Goal: Information Seeking & Learning: Find specific fact

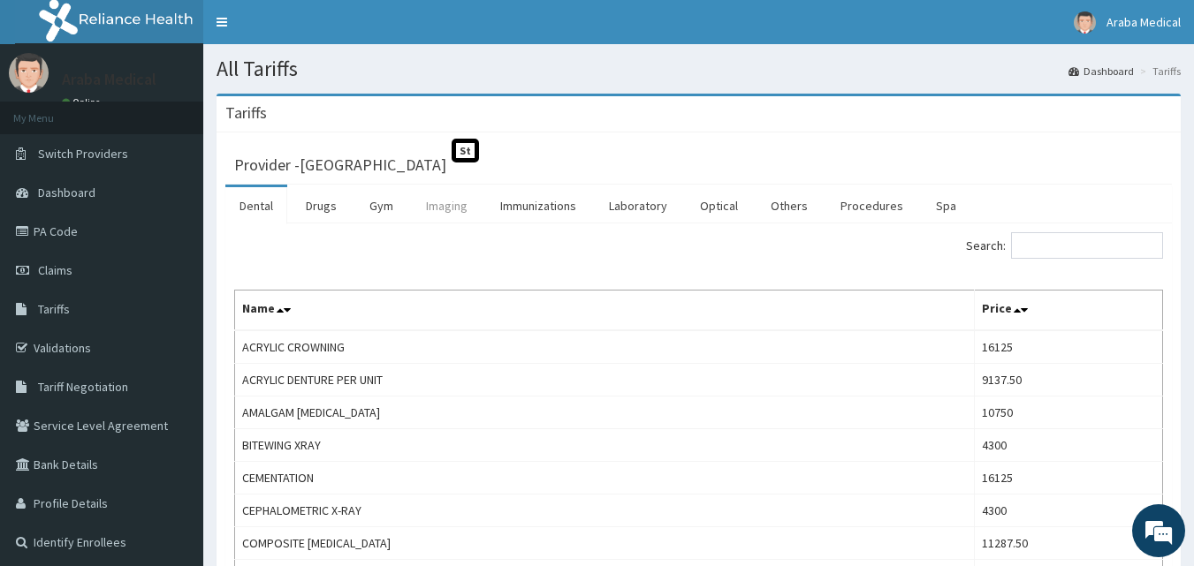
click at [433, 217] on link "Imaging" at bounding box center [447, 205] width 70 height 37
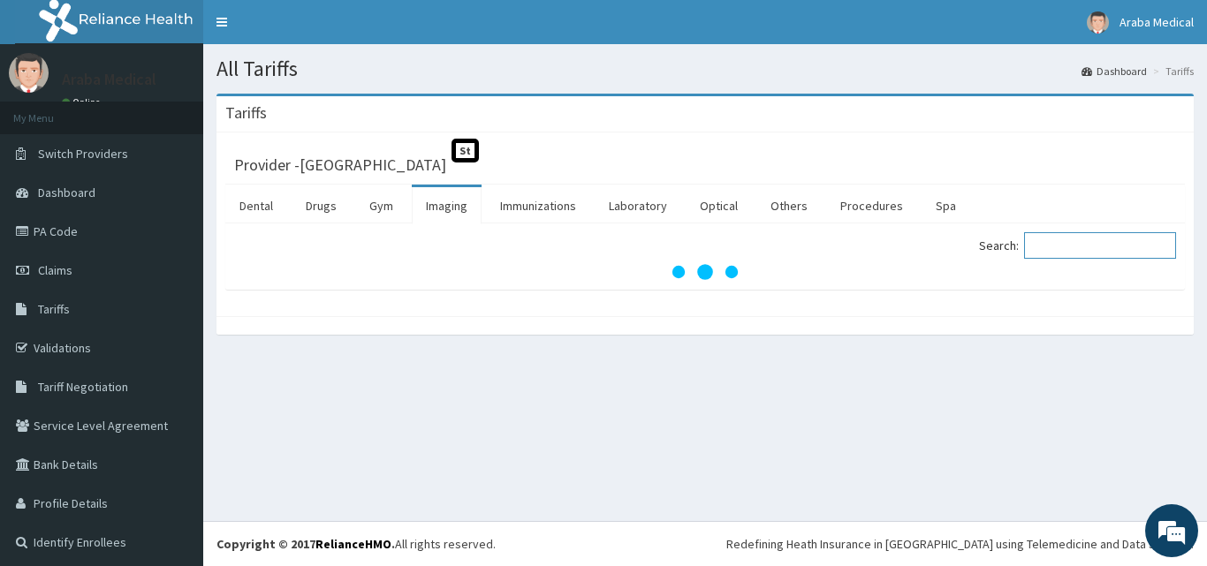
click at [1058, 254] on input "Search:" at bounding box center [1100, 245] width 152 height 27
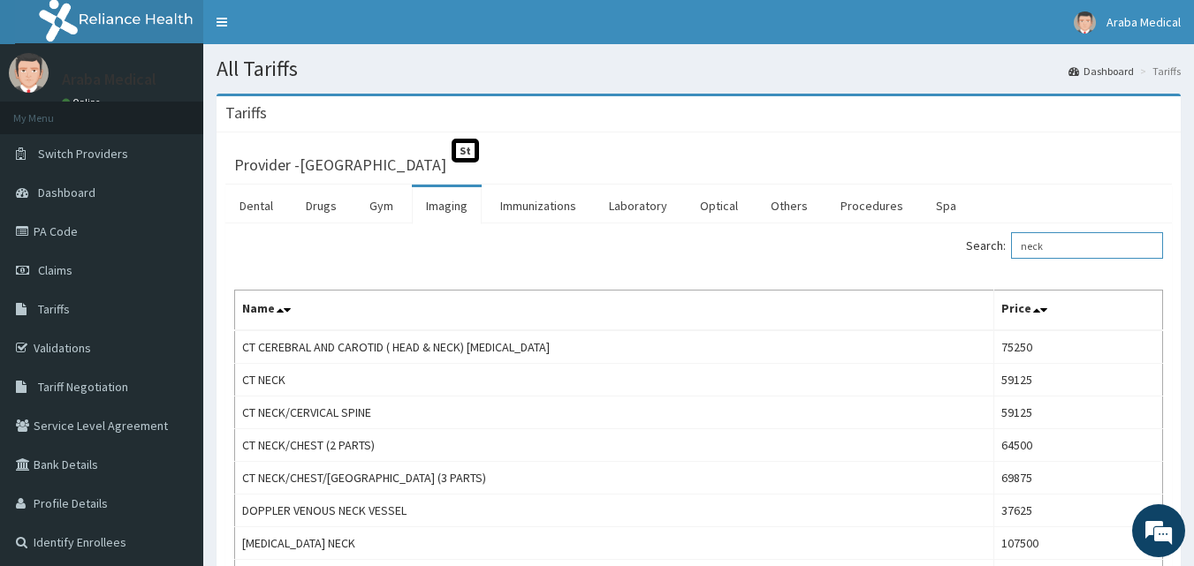
drag, startPoint x: 1088, startPoint y: 248, endPoint x: 954, endPoint y: 240, distance: 134.5
click at [954, 240] on div "Search: neck" at bounding box center [937, 247] width 451 height 31
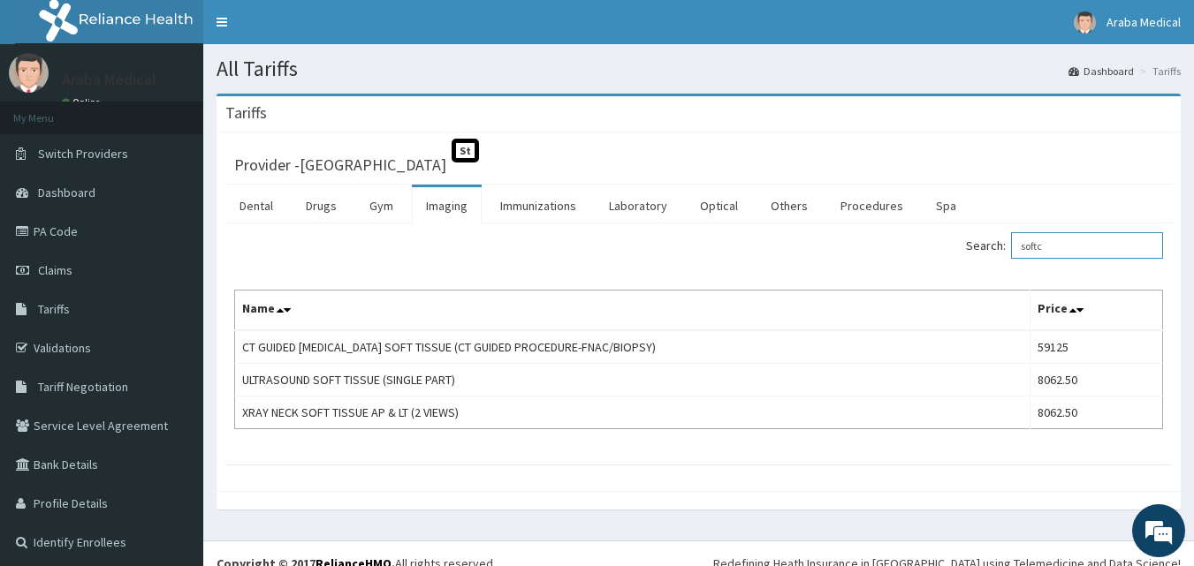
drag, startPoint x: 1082, startPoint y: 249, endPoint x: 1044, endPoint y: 242, distance: 38.6
click at [1044, 242] on input "softc" at bounding box center [1087, 245] width 152 height 27
type input "s"
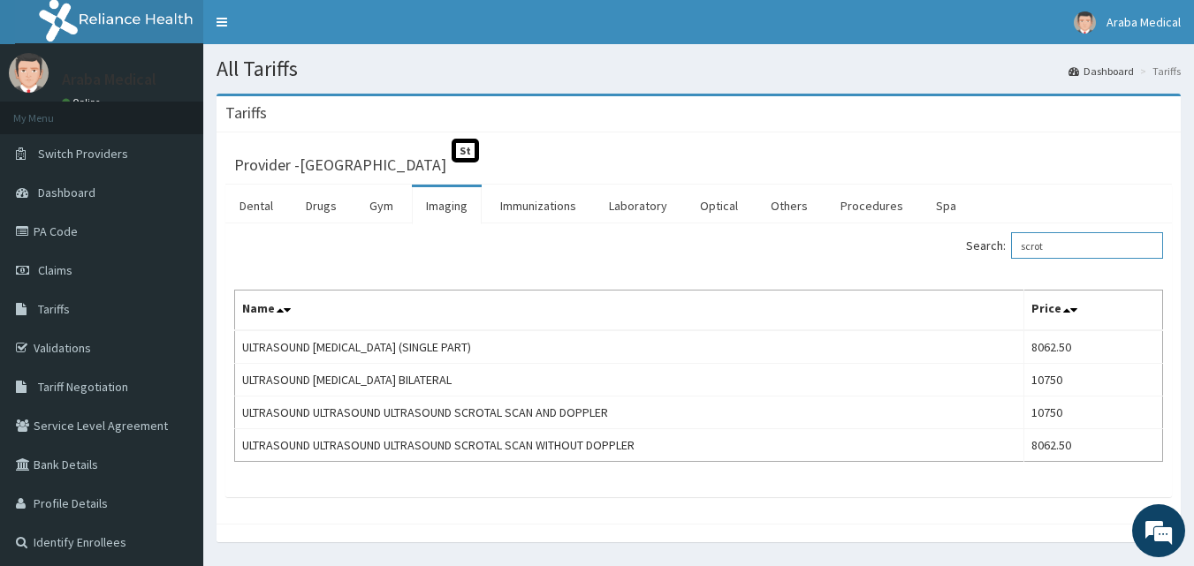
click at [995, 244] on label "Search: scrot" at bounding box center [1064, 245] width 197 height 27
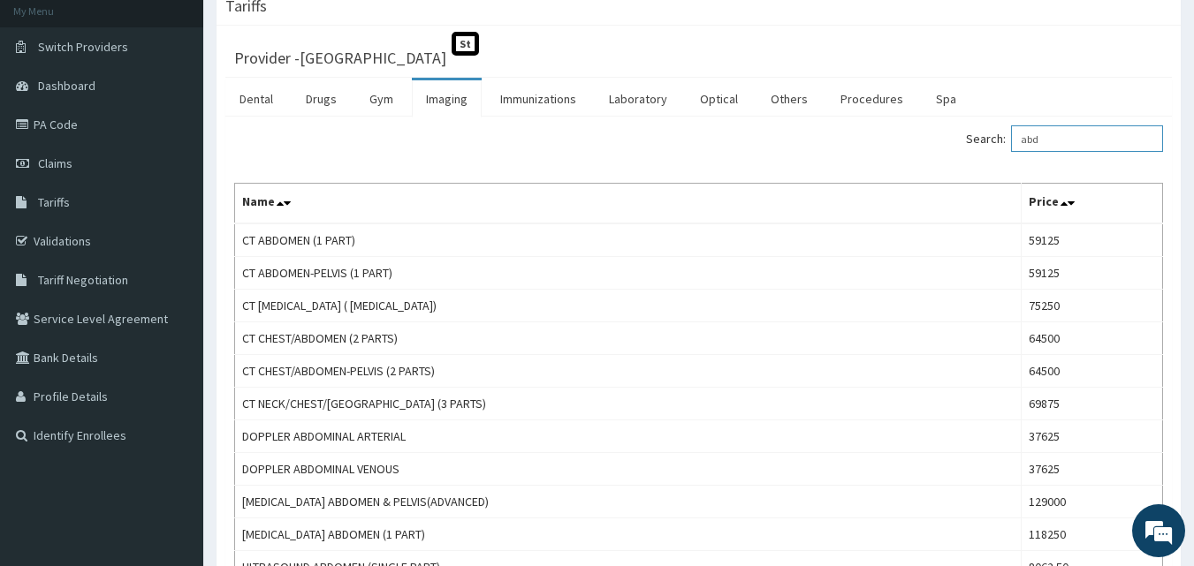
scroll to position [353, 0]
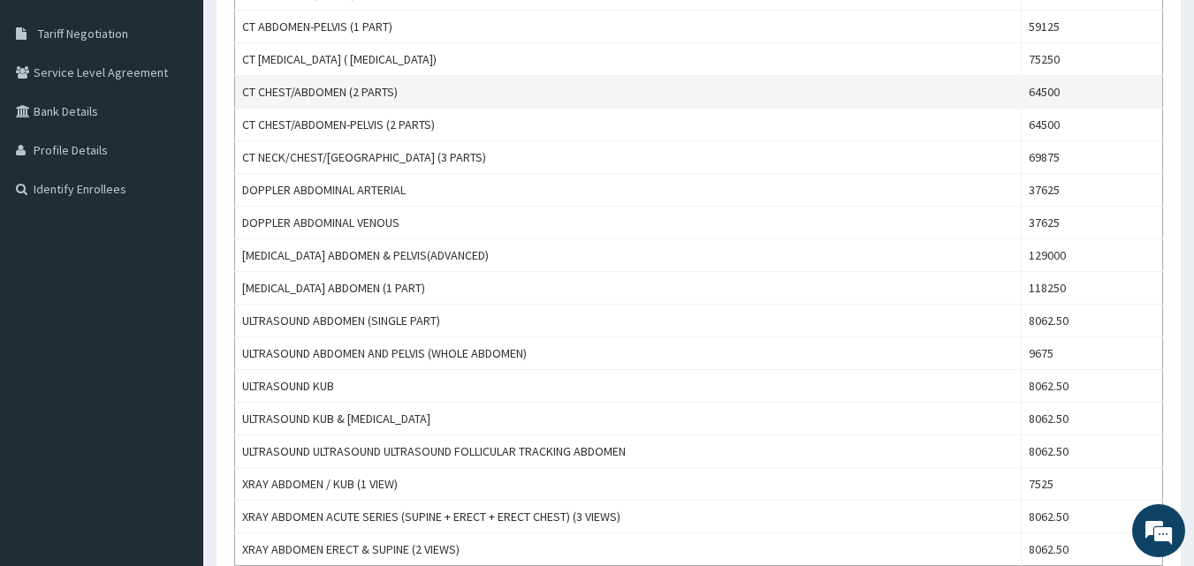
type input "abd"
